Goal: Task Accomplishment & Management: Use online tool/utility

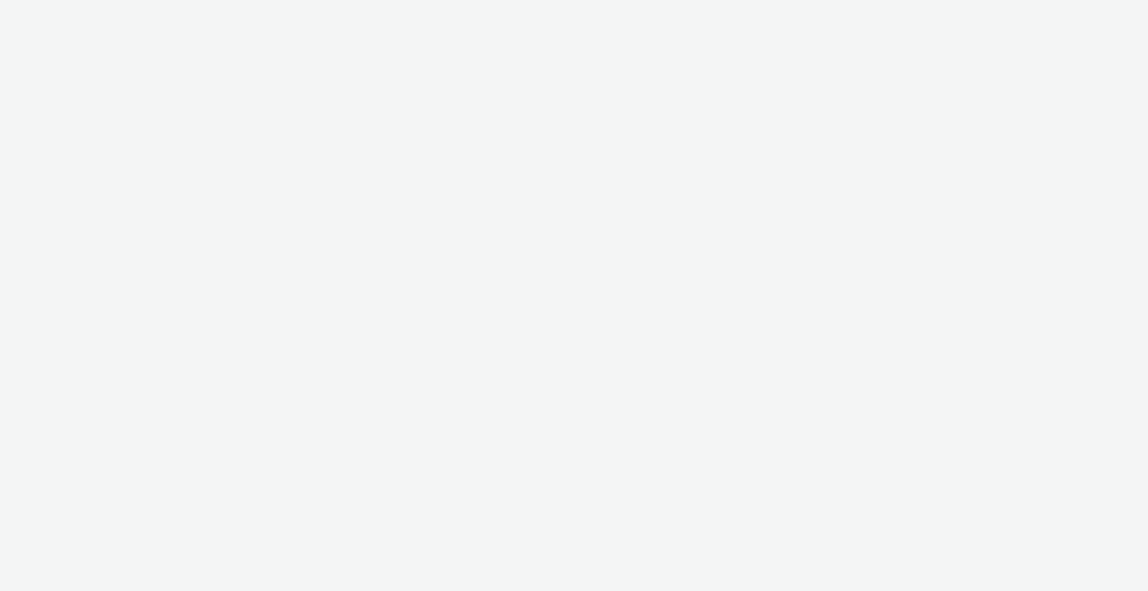
select select "2fc77e36-bb93-4aa3-9dff-dcb08e02eac6"
select select "2405a9d4-3350-4458-8d06-44f78962fa76"
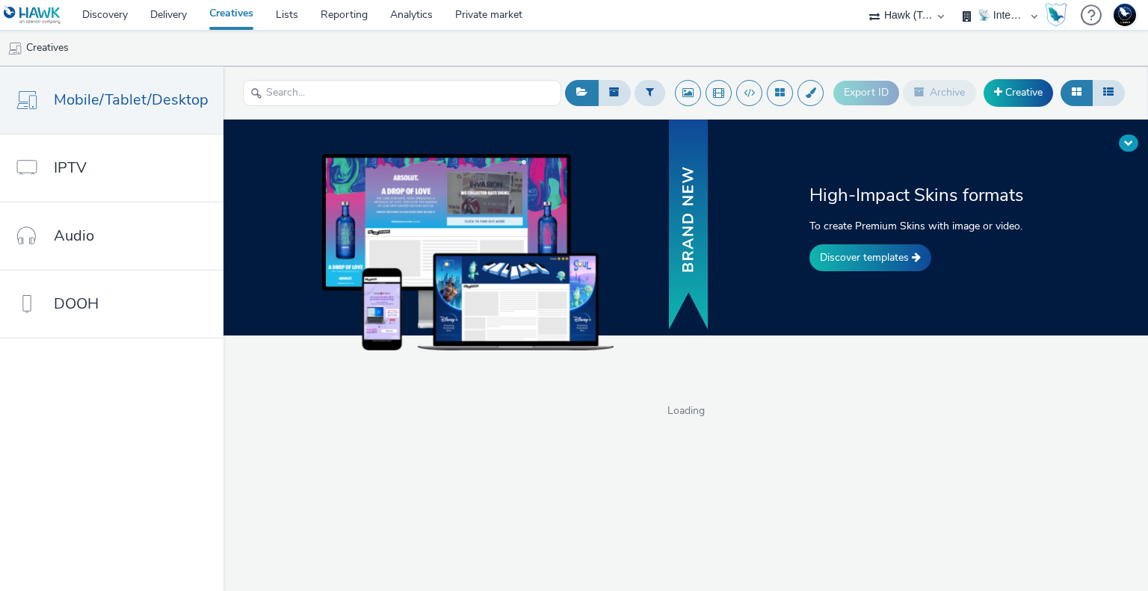
click at [1131, 144] on span at bounding box center [1128, 142] width 9 height 9
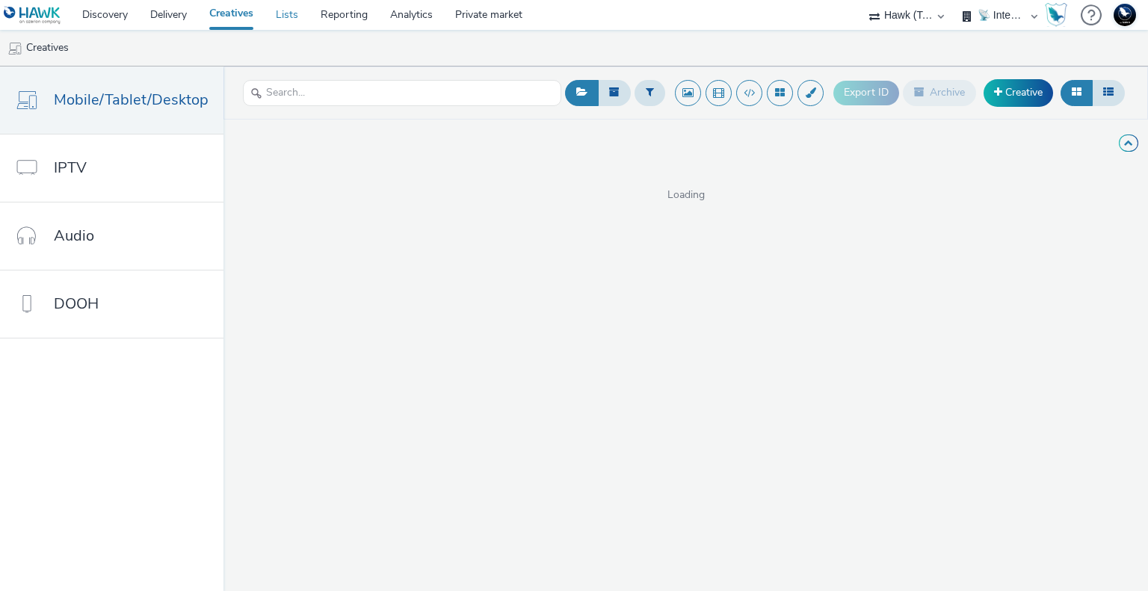
click at [296, 16] on link "Lists" at bounding box center [287, 15] width 45 height 30
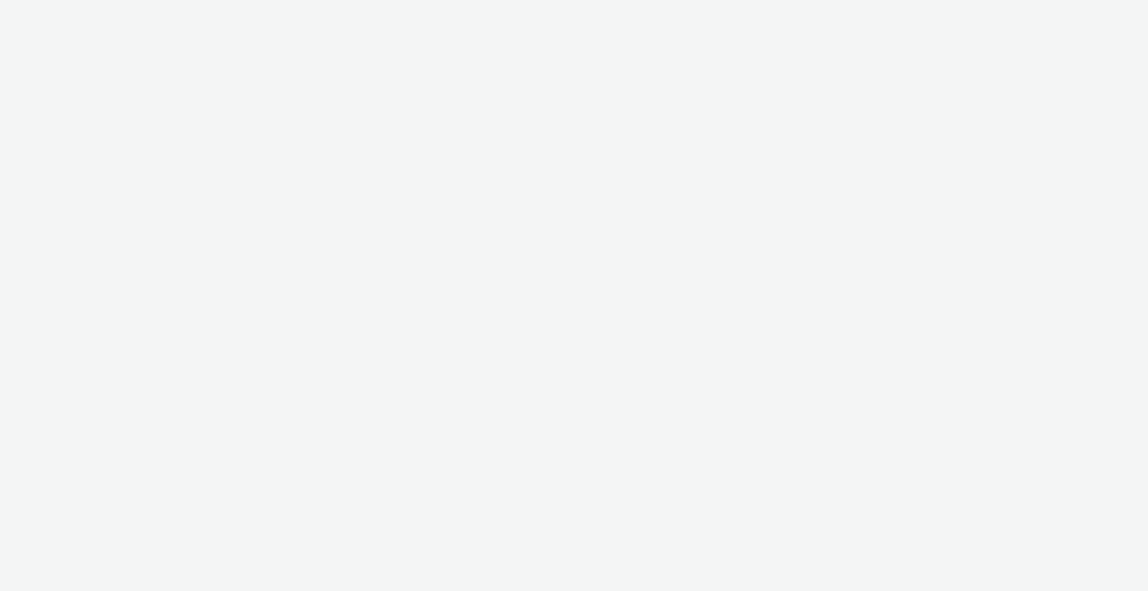
select select "2fc77e36-bb93-4aa3-9dff-dcb08e02eac6"
select select "2405a9d4-3350-4458-8d06-44f78962fa76"
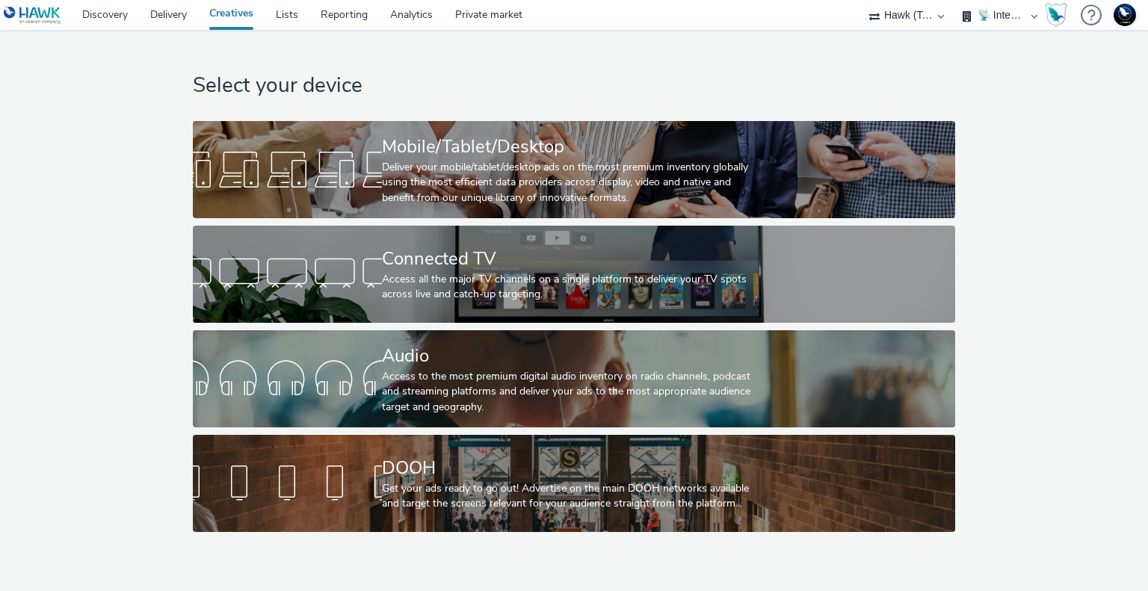
click at [589, 65] on div "Select your device Mobile/Tablet/Desktop Deliver your mobile/tablet/desktop ads…" at bounding box center [574, 285] width 772 height 510
click at [918, 13] on select "75 Media A8 Media Group ABI Media Abkom AB Abovo Ace & Tate Ad-on Media Nordic …" at bounding box center [907, 15] width 90 height 30
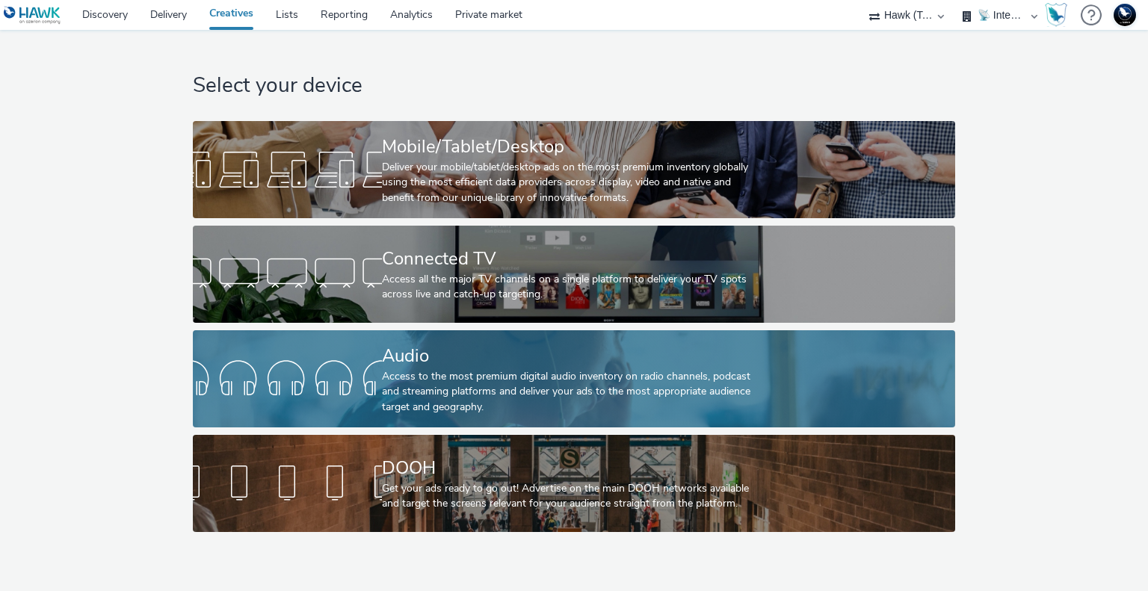
click at [862, 0] on select "75 Media A8 Media Group ABI Media Abkom AB Abovo Ace & Tate Ad-on Media Nordic …" at bounding box center [907, 15] width 90 height 30
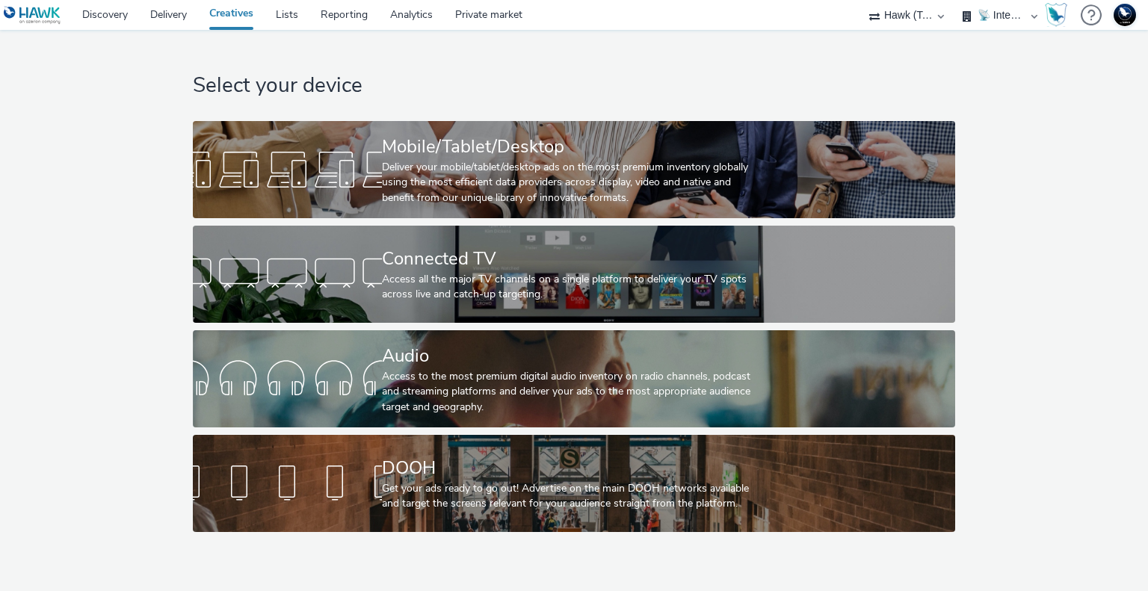
click at [1014, 19] on select "🇧🇪 Team BE 🇩🇪 Team DE 🇫🇷 Team FR 🇬🇧 Team UK 🌍 Demonstration 📡 Integration tests…" at bounding box center [1000, 15] width 90 height 30
click at [894, 77] on h1 "Select your device" at bounding box center [574, 86] width 762 height 28
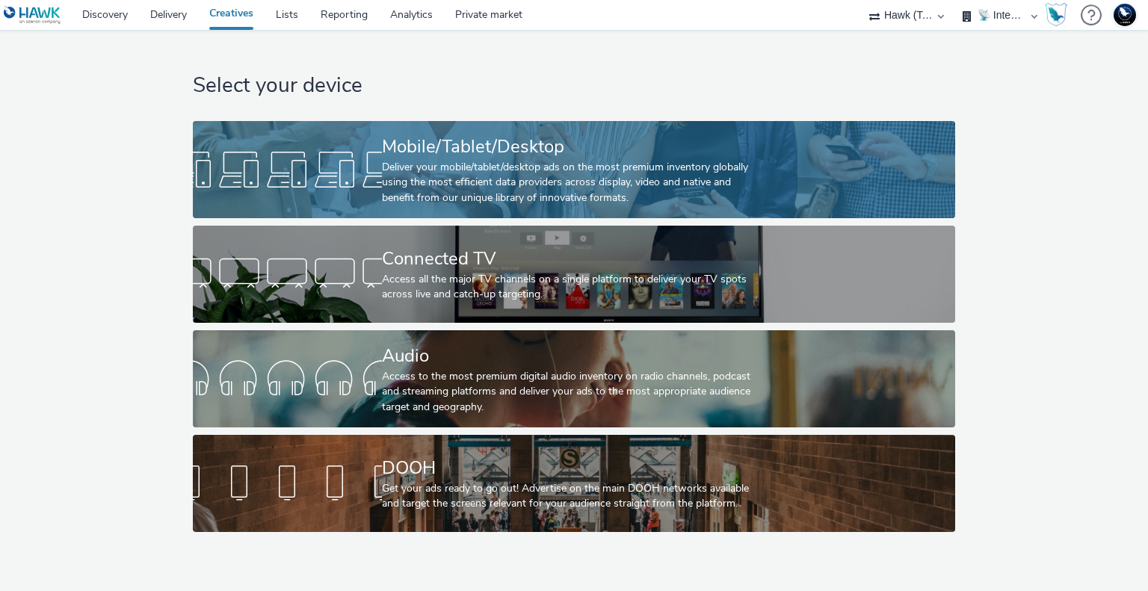
click at [556, 169] on div "Deliver your mobile/tablet/desktop ads on the most premium inventory globally u…" at bounding box center [571, 183] width 378 height 46
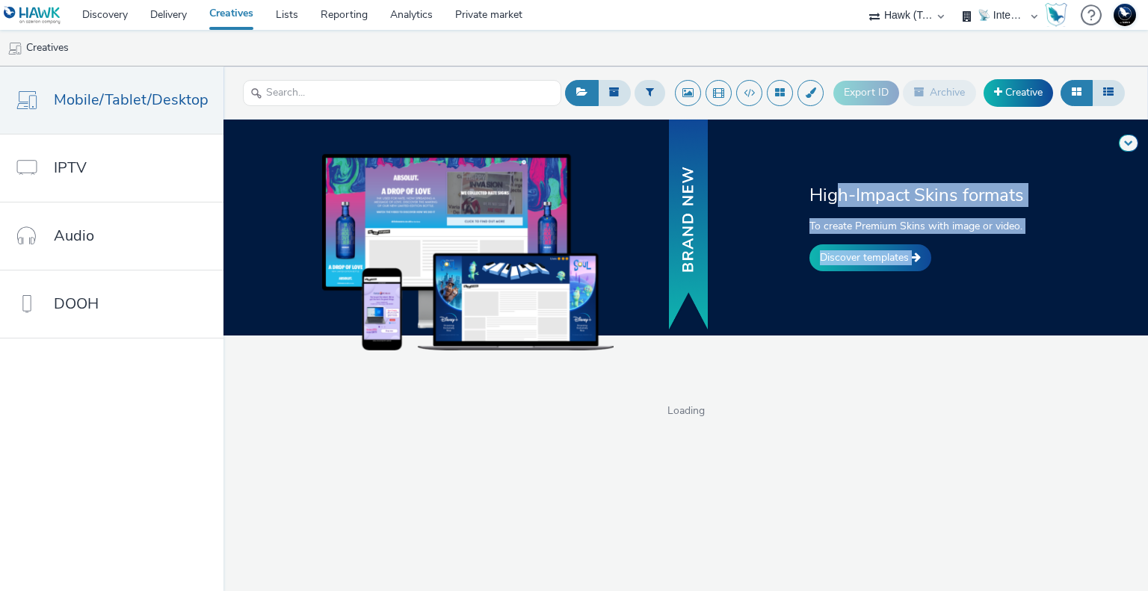
drag, startPoint x: 931, startPoint y: 205, endPoint x: 970, endPoint y: 265, distance: 72.0
click at [970, 265] on div "High-Impact Skins formats To create Premium Skins with image or video. Discover…" at bounding box center [921, 227] width 234 height 88
click at [904, 221] on p "To create Premium Skins with image or video." at bounding box center [922, 226] width 224 height 16
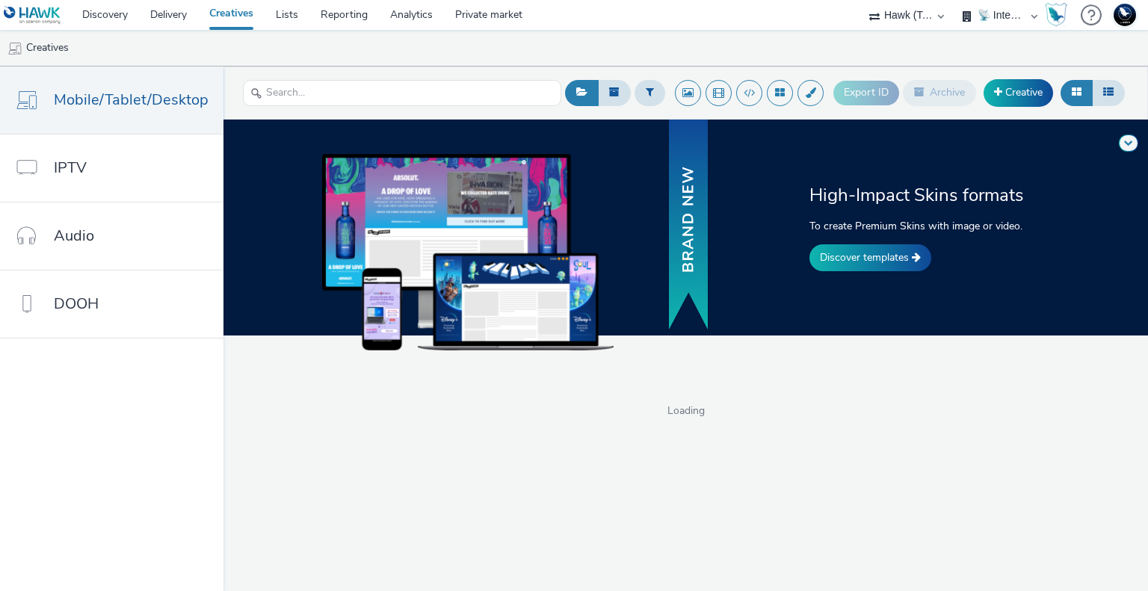
click at [921, 15] on select "75 Media A8 Media Group ABI Media Abkom AB Abovo Ace & Tate Ad-on Media Nordic …" at bounding box center [907, 15] width 90 height 30
click at [801, 51] on ul "Creatives" at bounding box center [574, 48] width 1148 height 36
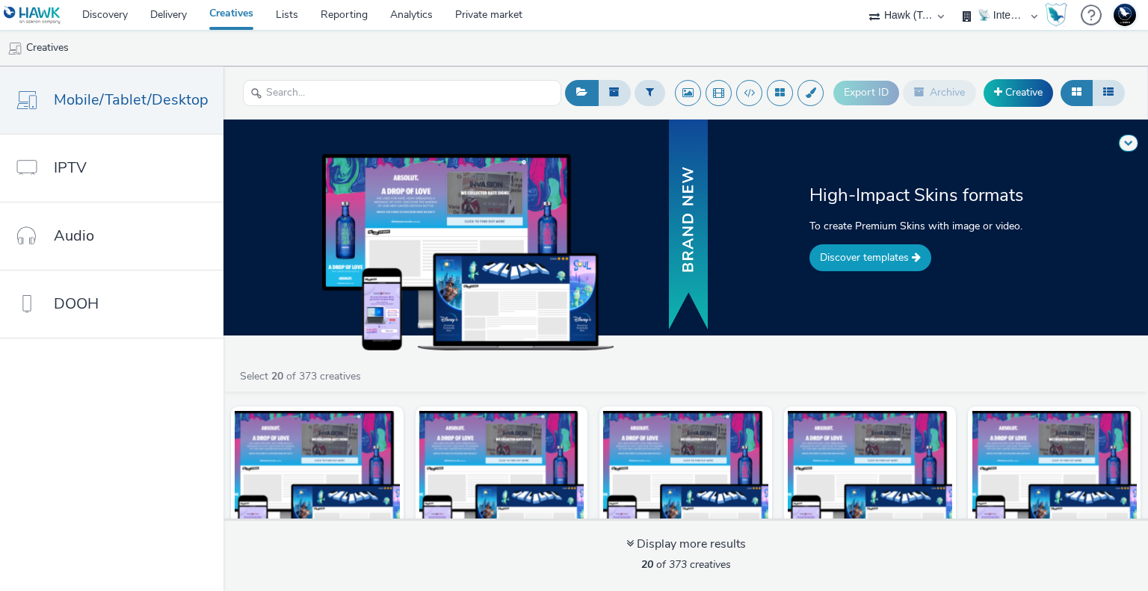
click at [864, 253] on link "Discover templates" at bounding box center [871, 257] width 122 height 27
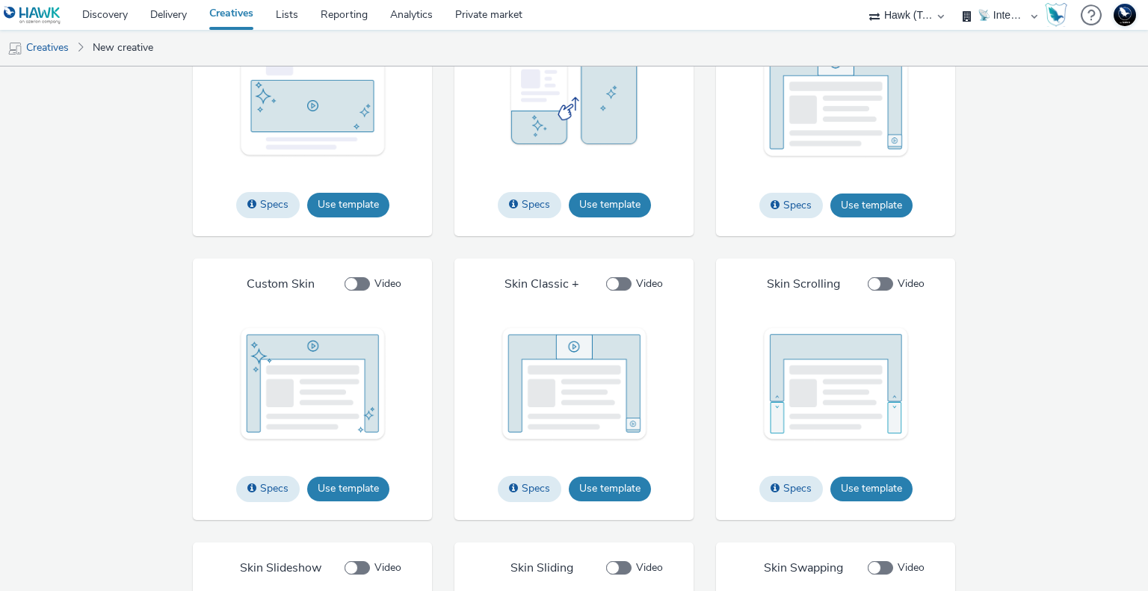
scroll to position [2286, 0]
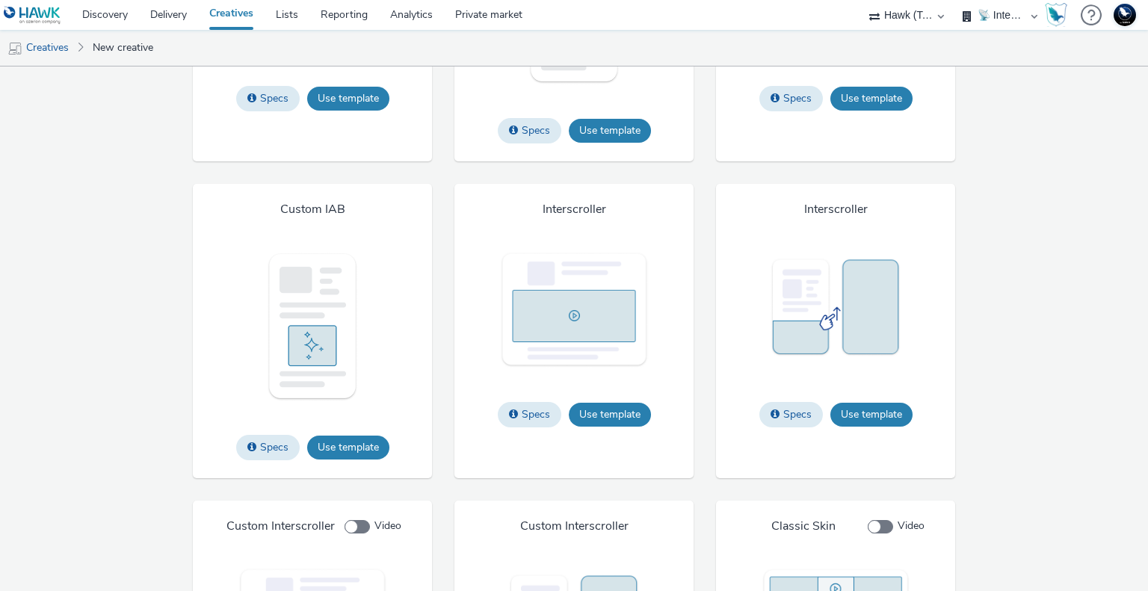
scroll to position [1538, 0]
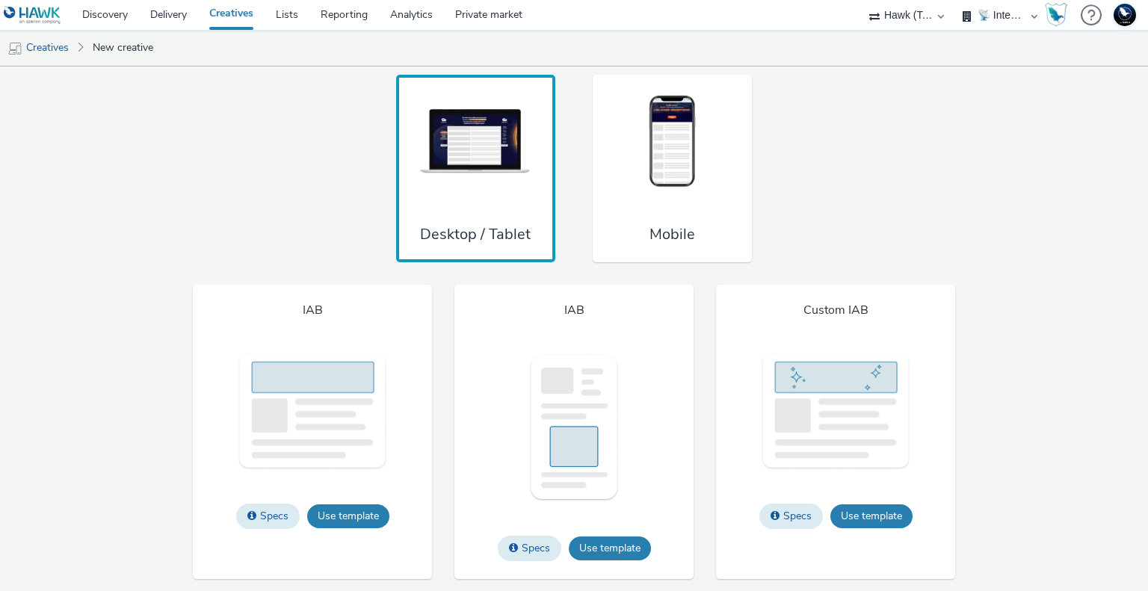
scroll to position [1015, 0]
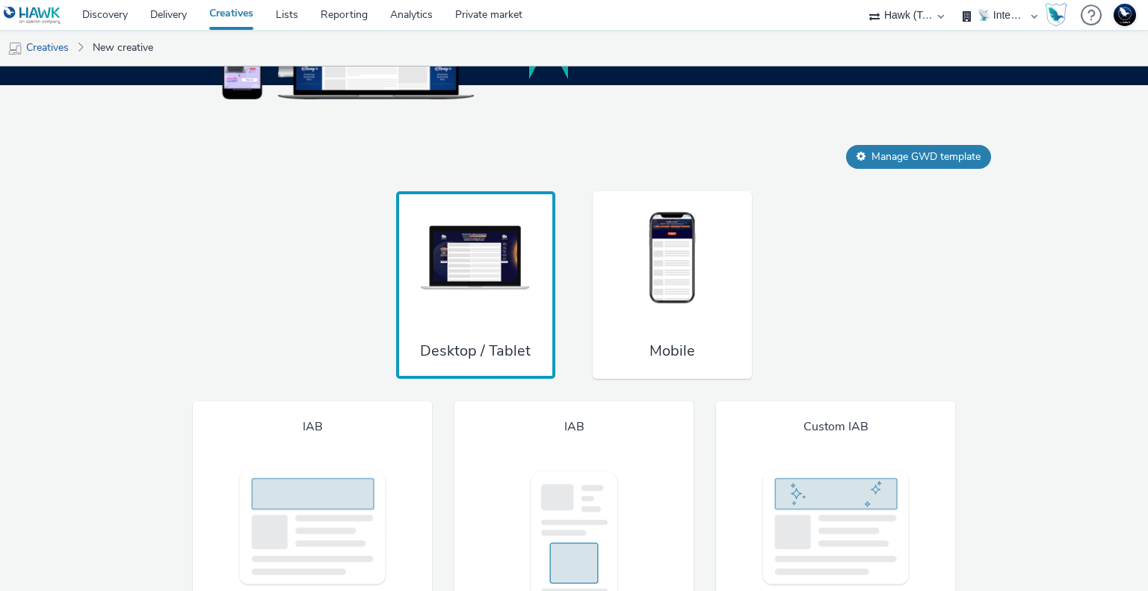
click at [565, 152] on div "Manage GWD template" at bounding box center [544, 157] width 896 height 24
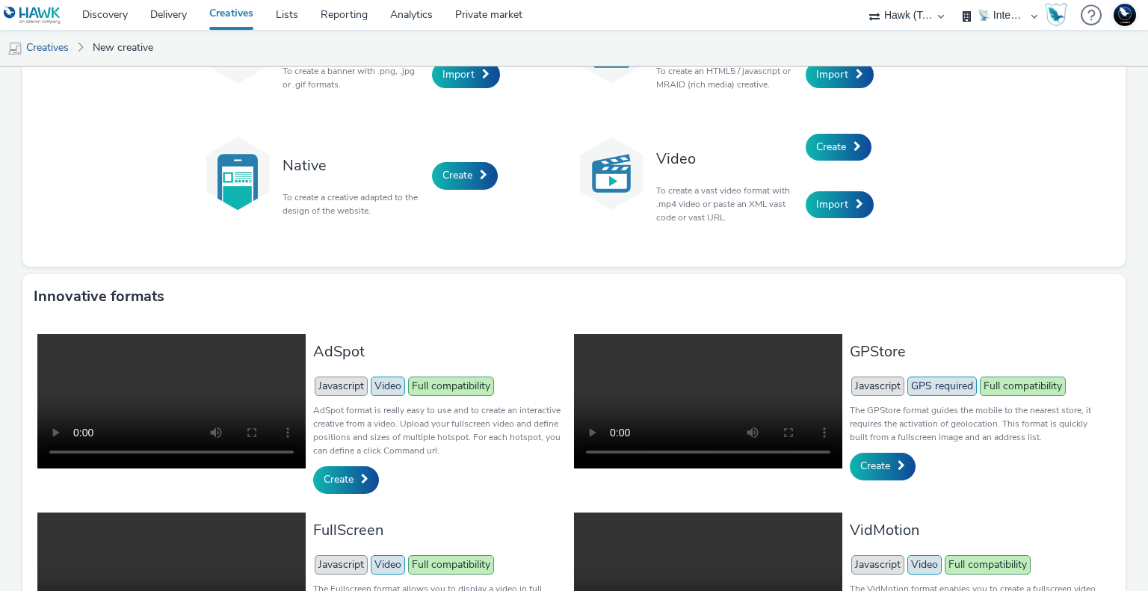
scroll to position [43, 0]
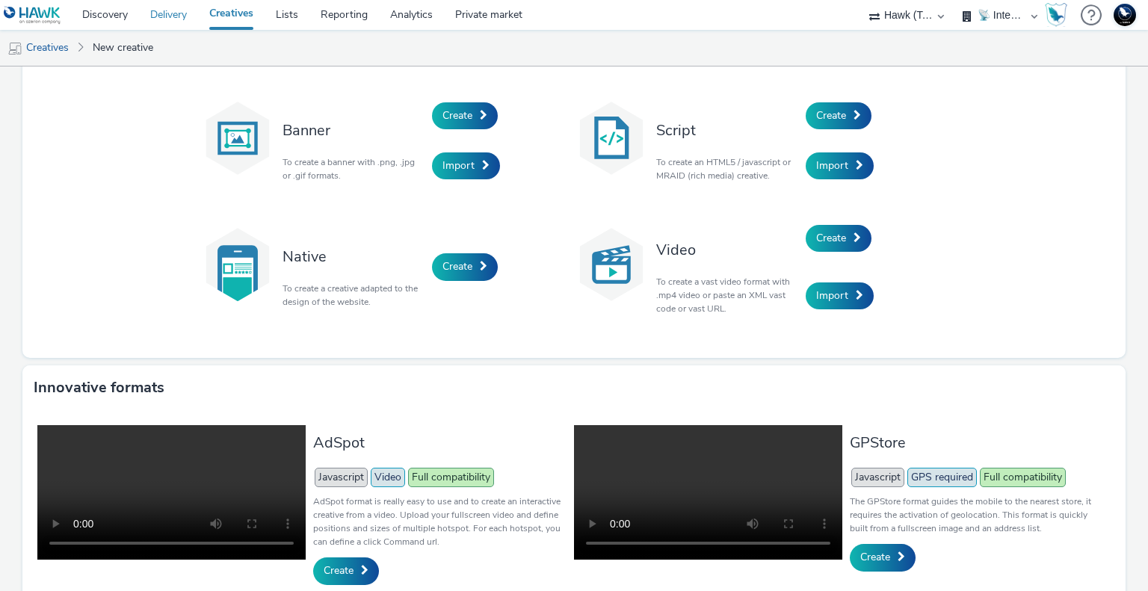
click at [170, 16] on link "Delivery" at bounding box center [168, 15] width 59 height 30
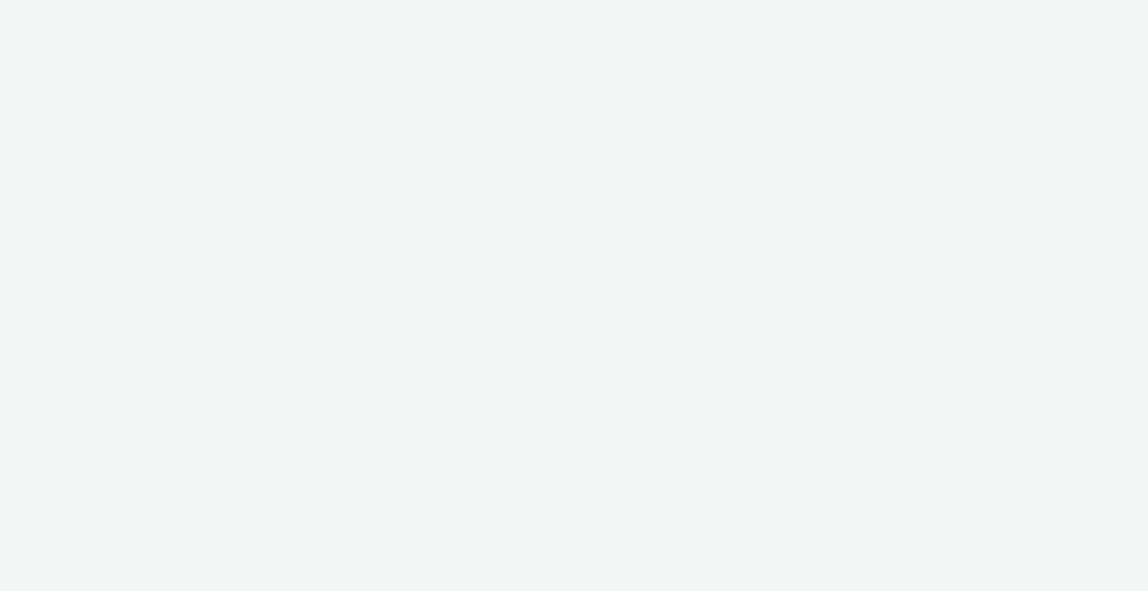
select select "2fc77e36-bb93-4aa3-9dff-dcb08e02eac6"
select select "2405a9d4-3350-4458-8d06-44f78962fa76"
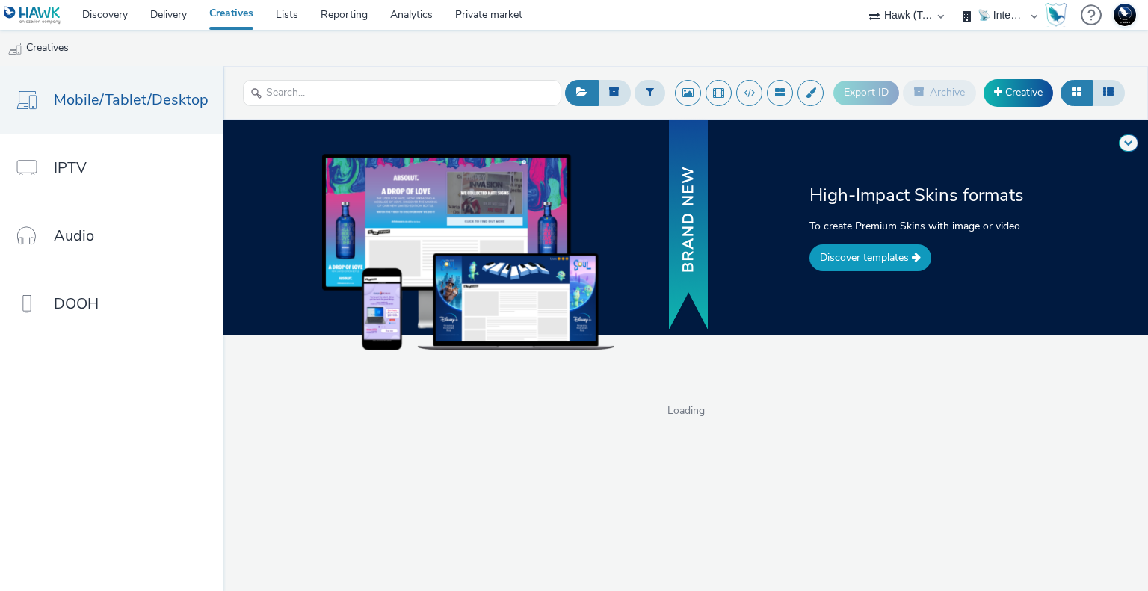
click at [881, 262] on link "Discover templates" at bounding box center [871, 257] width 122 height 27
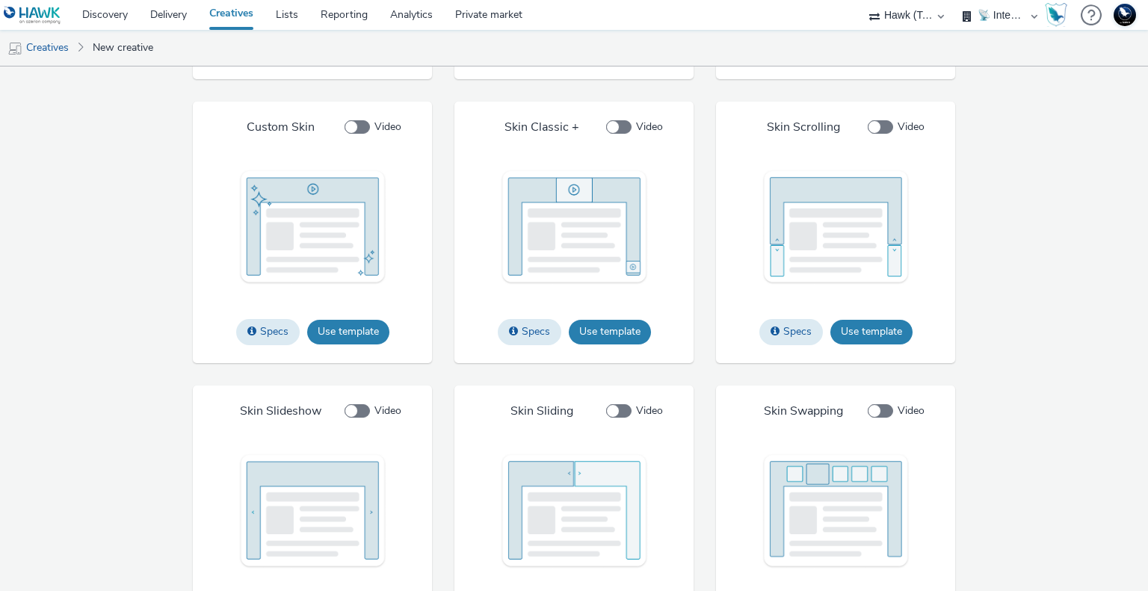
scroll to position [2211, 0]
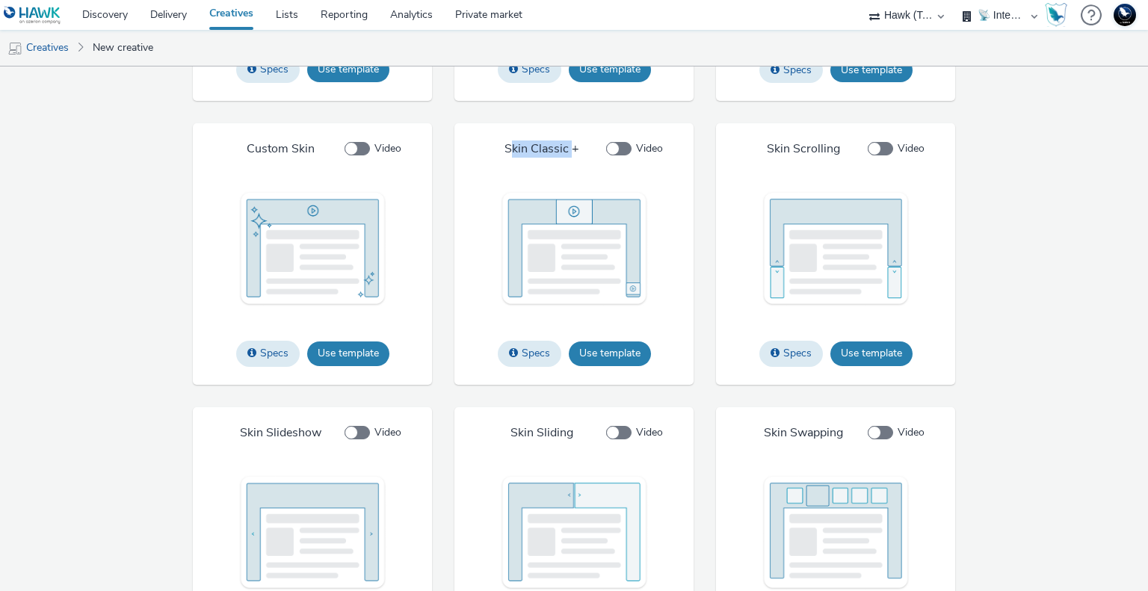
drag, startPoint x: 532, startPoint y: 147, endPoint x: 568, endPoint y: 149, distance: 35.9
click at [568, 149] on h4 "Skin Classic +" at bounding box center [542, 149] width 75 height 16
click at [656, 179] on div "Skin Classic + Video Specs Use template Required dimensions Width: 1800px Heigh…" at bounding box center [574, 254] width 239 height 262
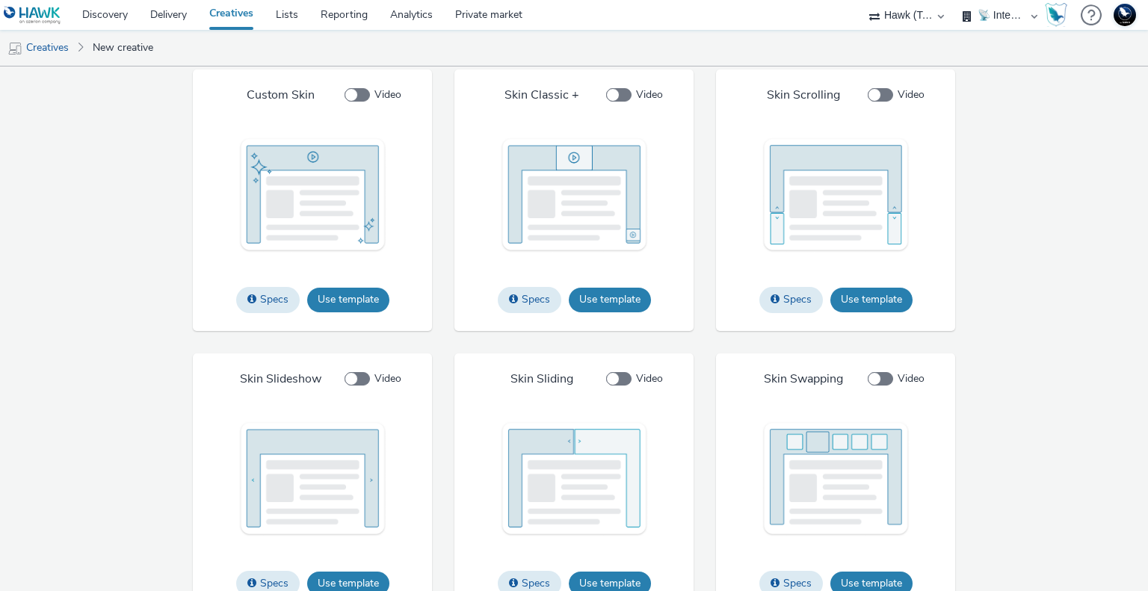
scroll to position [2286, 0]
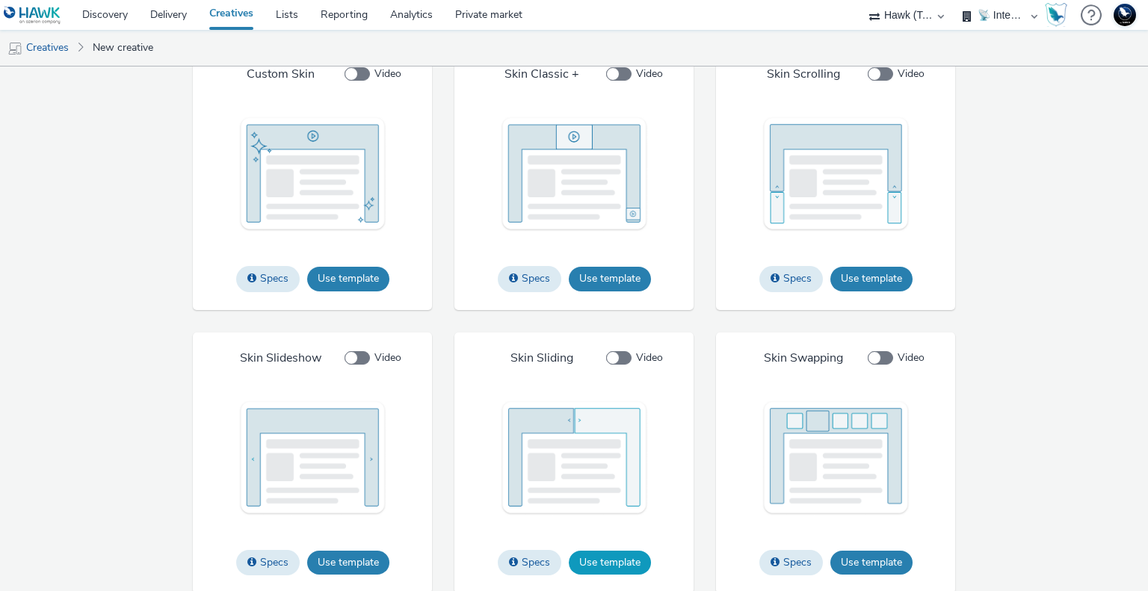
click at [605, 560] on button "Use template" at bounding box center [610, 563] width 82 height 24
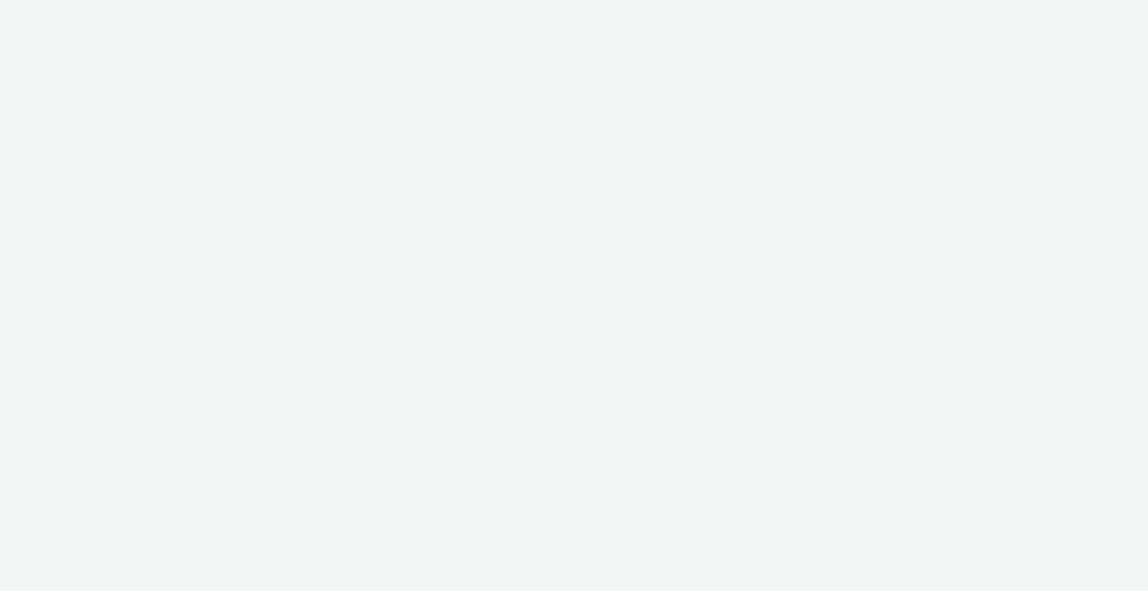
select select "2fc77e36-bb93-4aa3-9dff-dcb08e02eac6"
select select "2405a9d4-3350-4458-8d06-44f78962fa76"
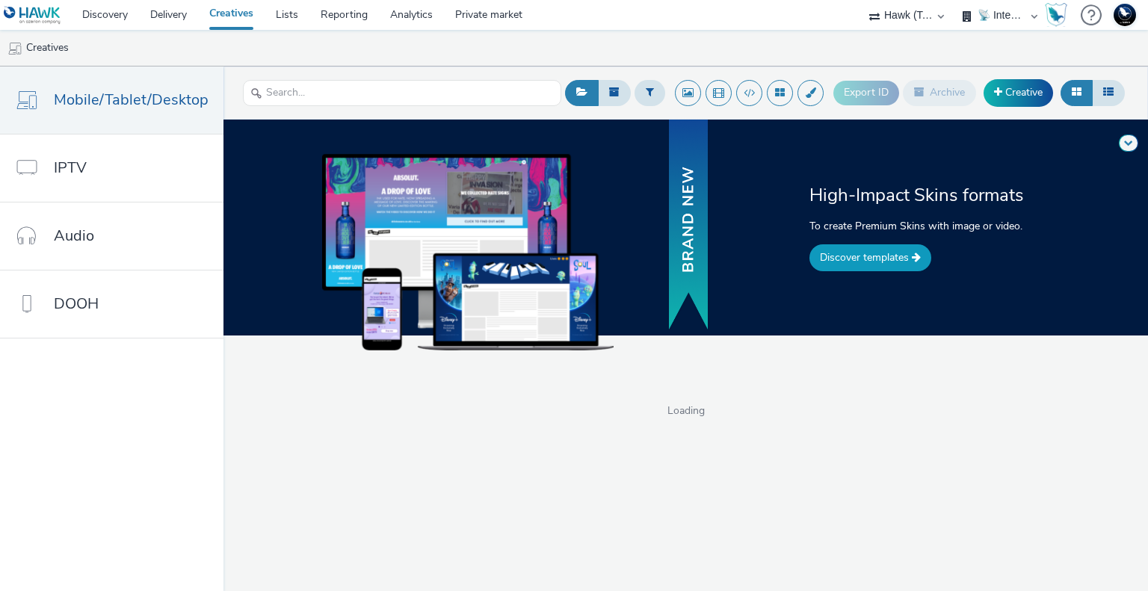
click at [890, 251] on link "Discover templates" at bounding box center [871, 257] width 122 height 27
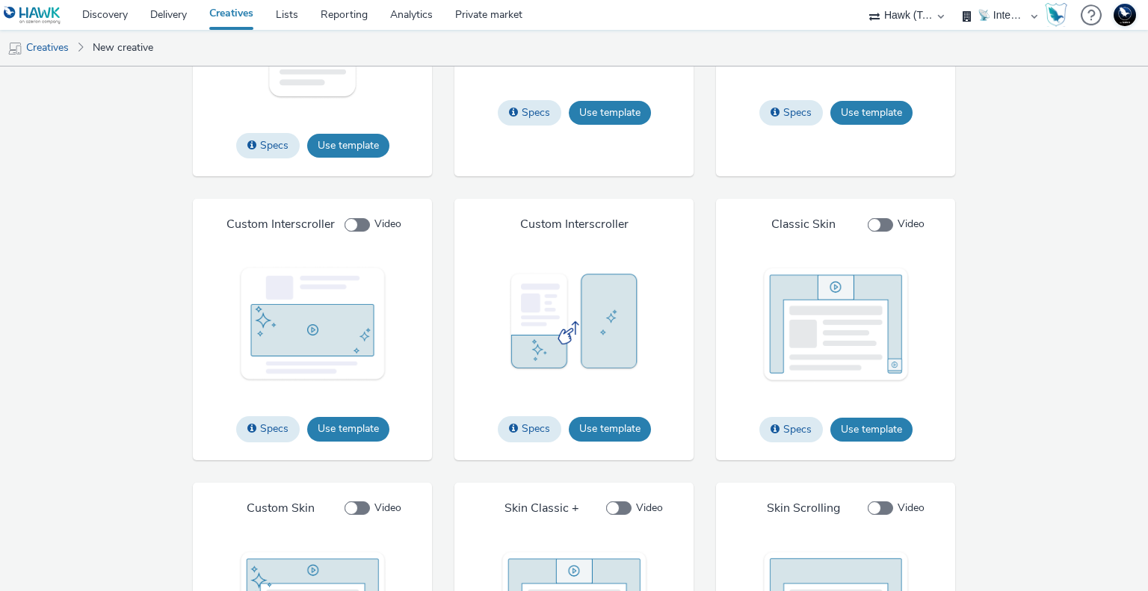
scroll to position [2076, 0]
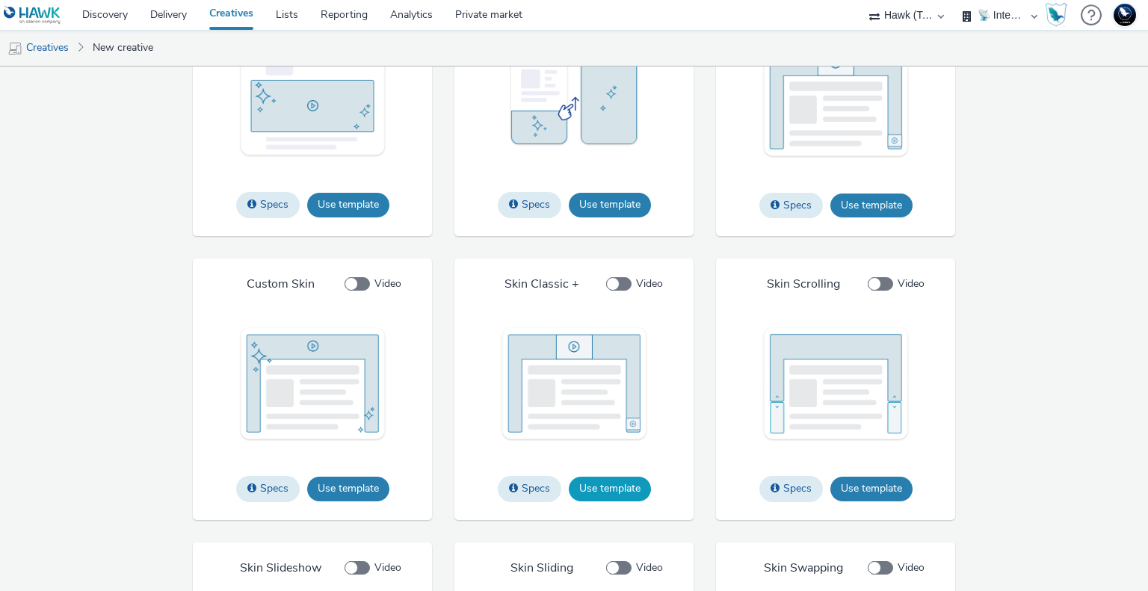
click at [598, 481] on button "Use template" at bounding box center [610, 489] width 82 height 24
